Goal: Information Seeking & Learning: Learn about a topic

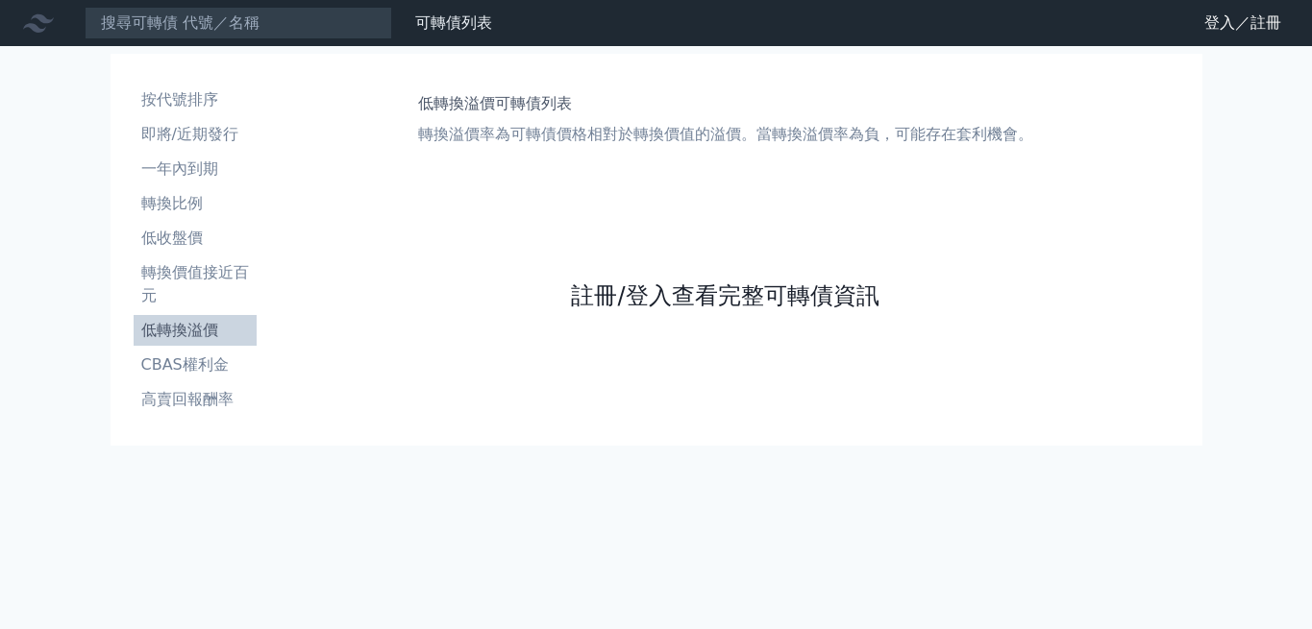
click at [600, 291] on link "註冊/登入查看完整可轉債資訊" at bounding box center [725, 296] width 308 height 31
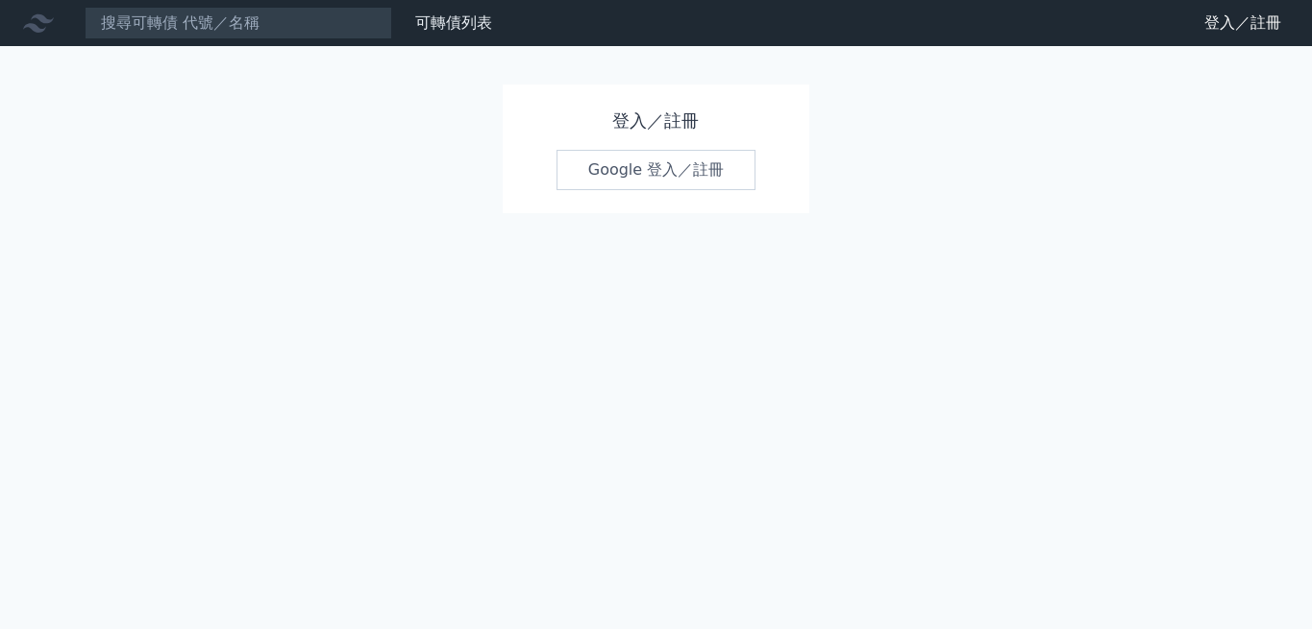
click at [701, 192] on div "登入／註冊 Google 登入／註冊" at bounding box center [657, 149] width 308 height 129
click at [707, 182] on link "Google 登入／註冊" at bounding box center [656, 170] width 200 height 40
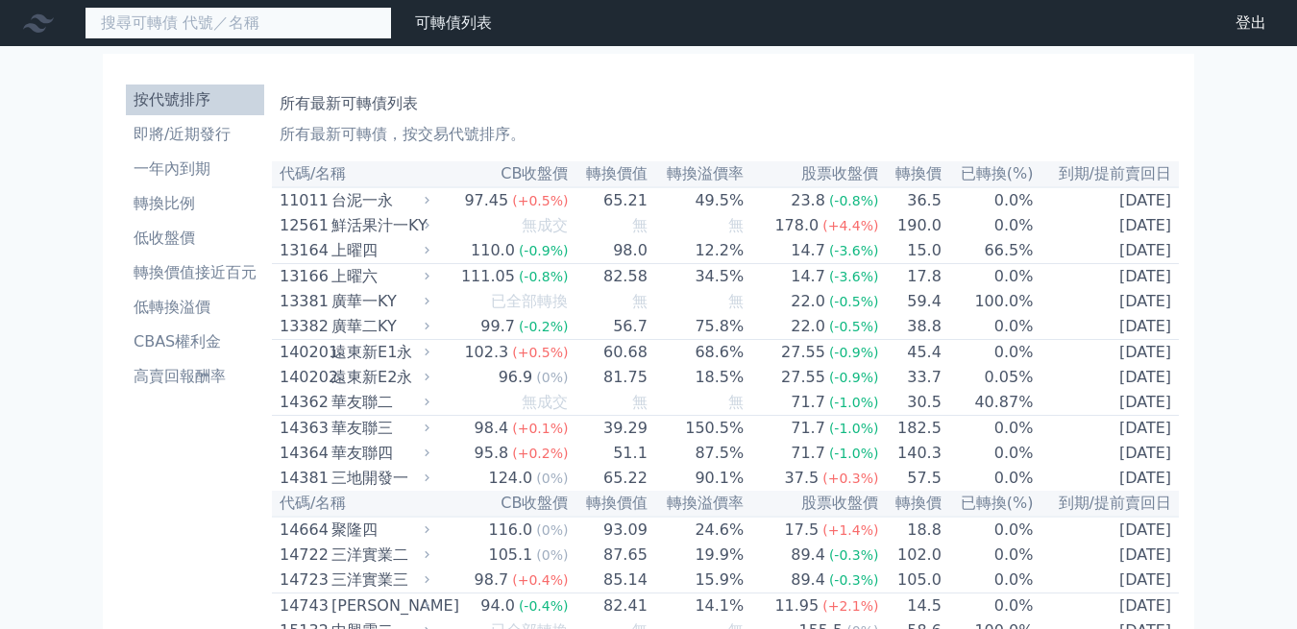
click at [242, 25] on input at bounding box center [239, 23] width 308 height 33
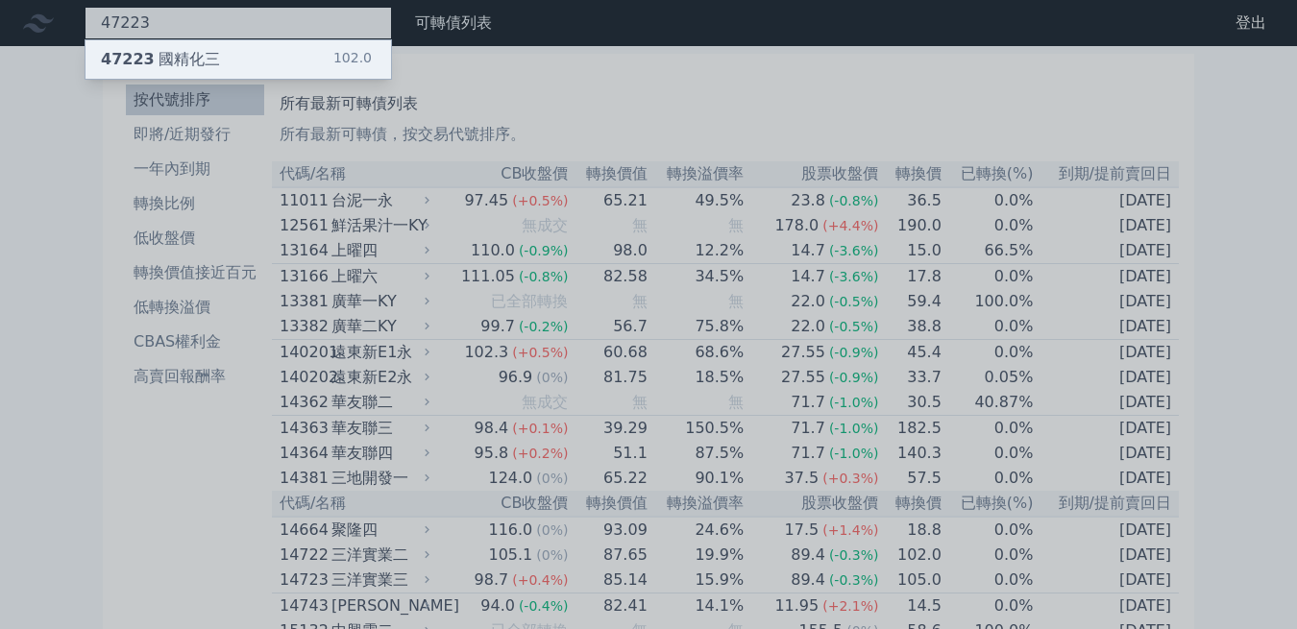
type input "47223"
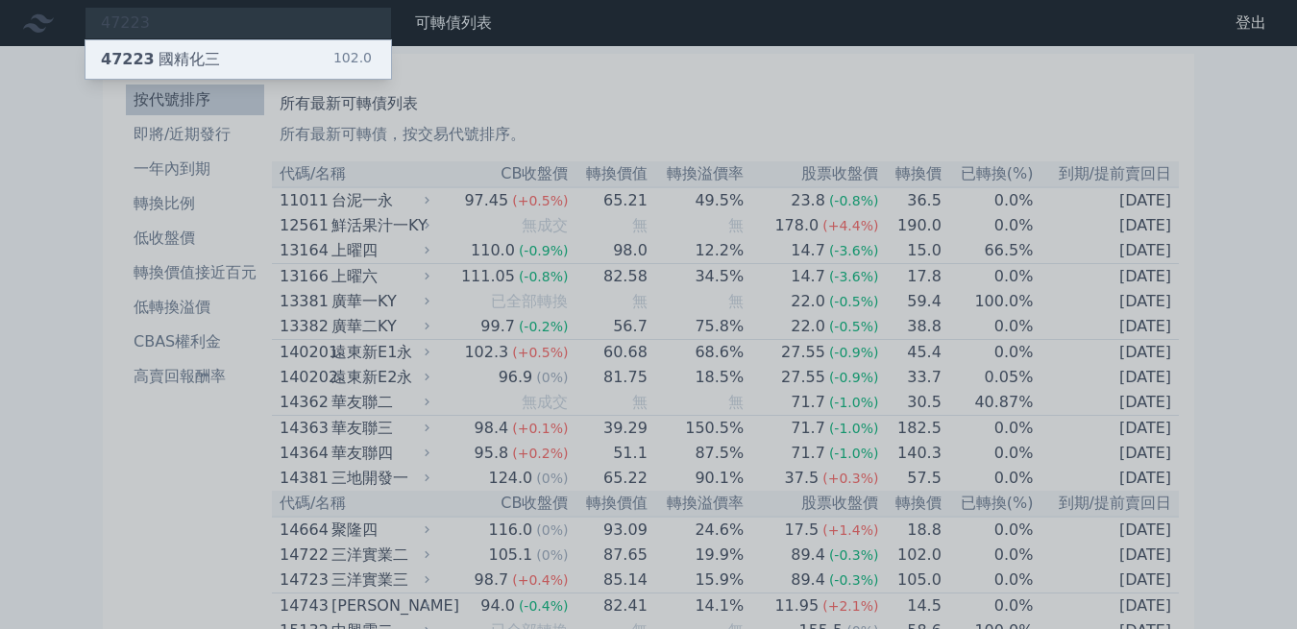
click at [158, 48] on div "47223 國精化三" at bounding box center [160, 59] width 119 height 23
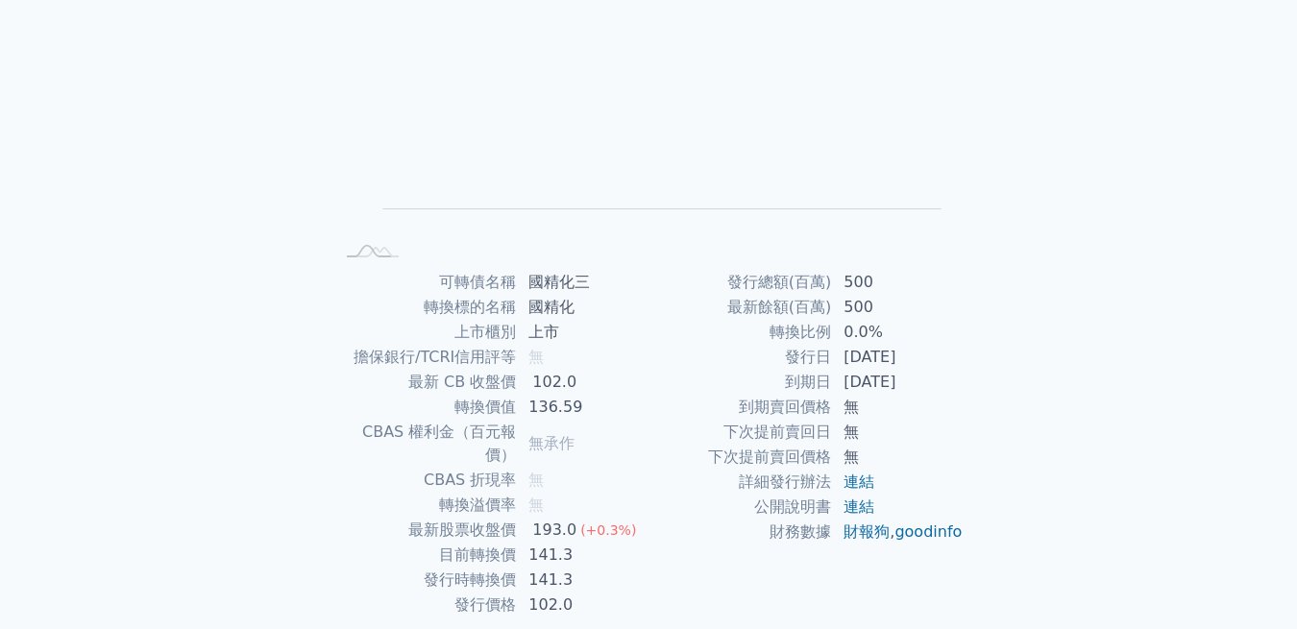
scroll to position [260, 0]
